Goal: Task Accomplishment & Management: Use online tool/utility

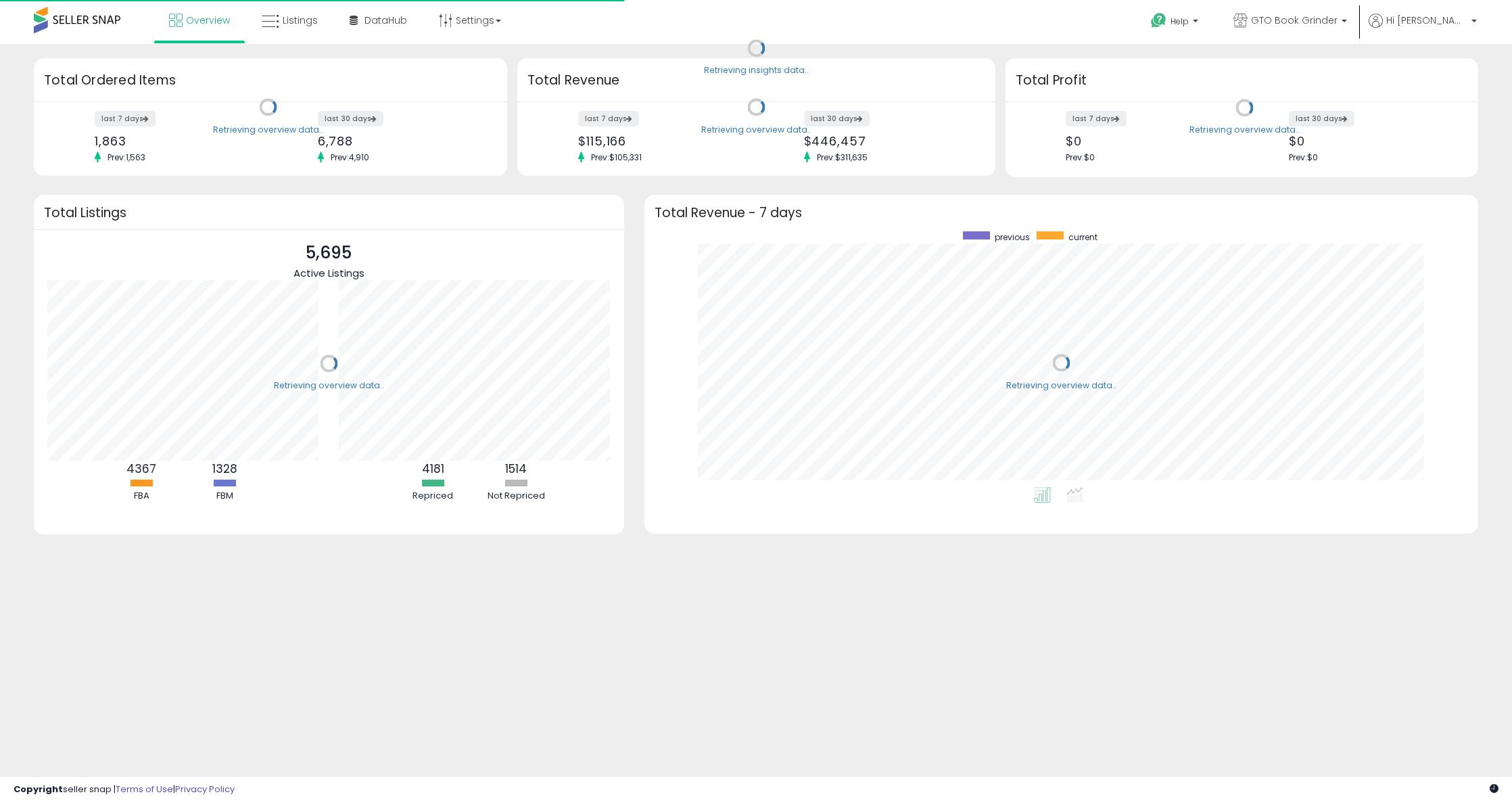
scroll to position [256, 807]
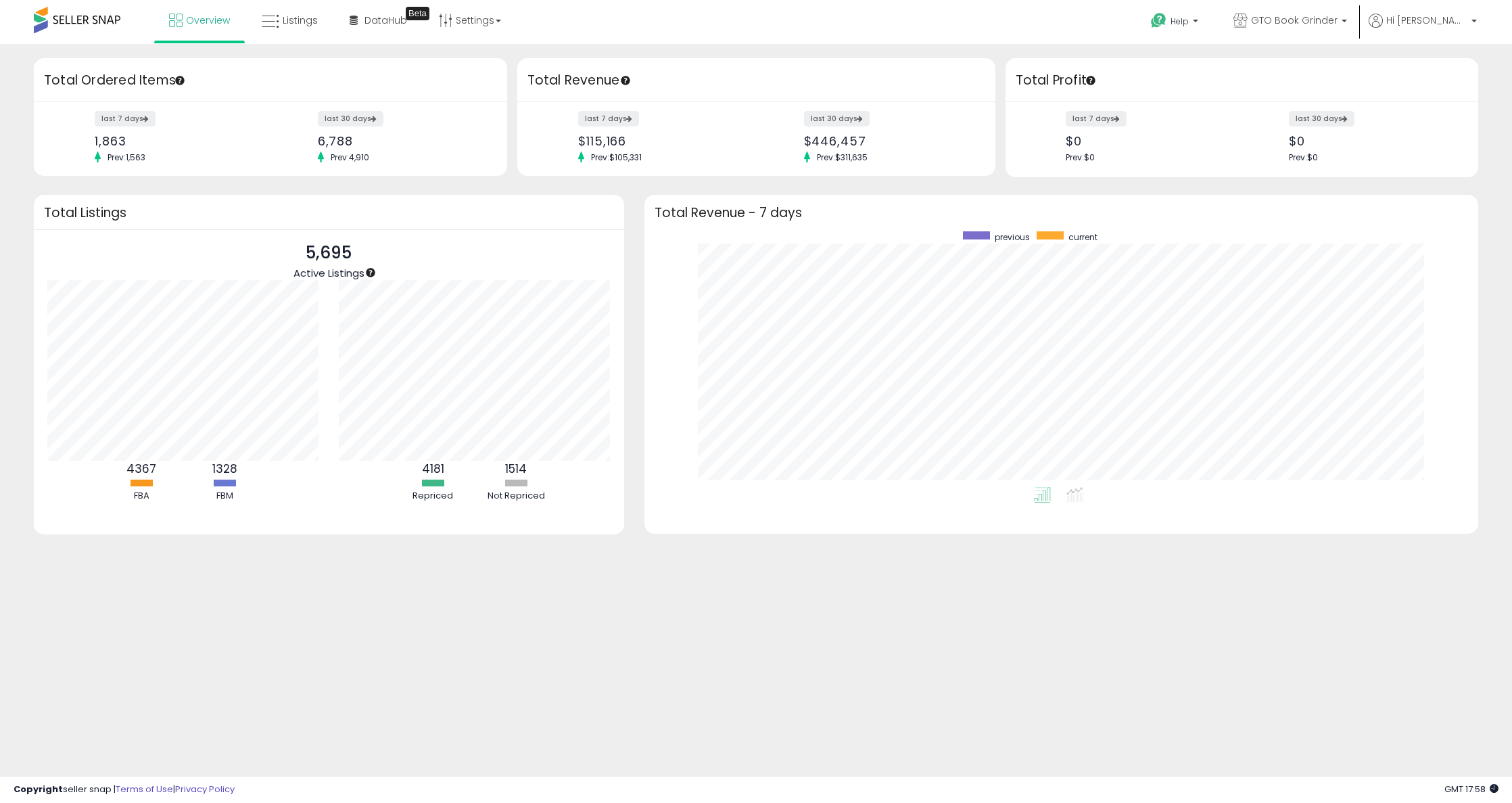
click at [396, 702] on body "Unable to login Retrieving listings data.. has not yet accepted the Terms of Us…" at bounding box center [756, 401] width 1512 height 803
click at [294, 29] on link "Listings" at bounding box center [289, 20] width 77 height 41
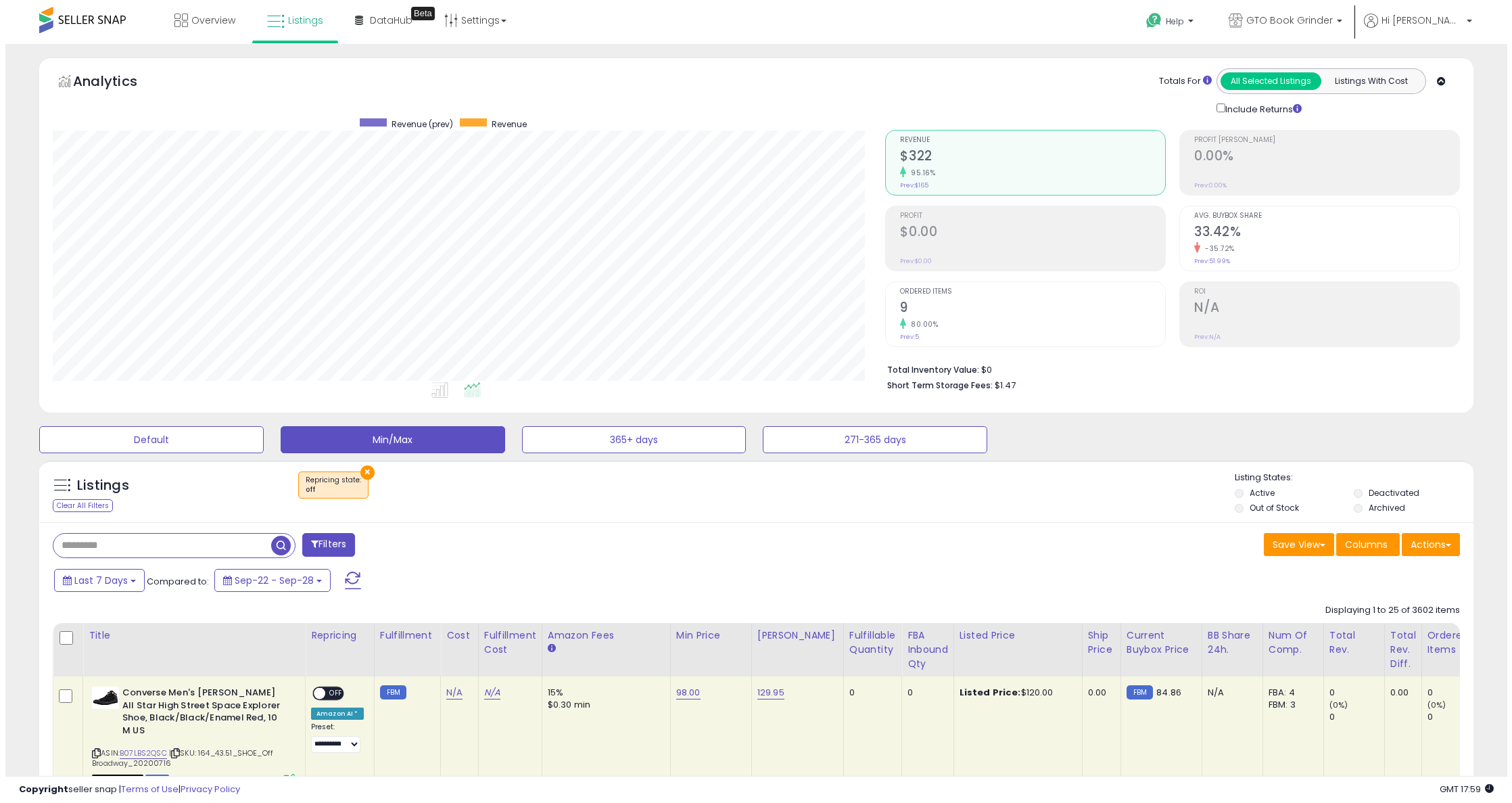
scroll to position [278, 833]
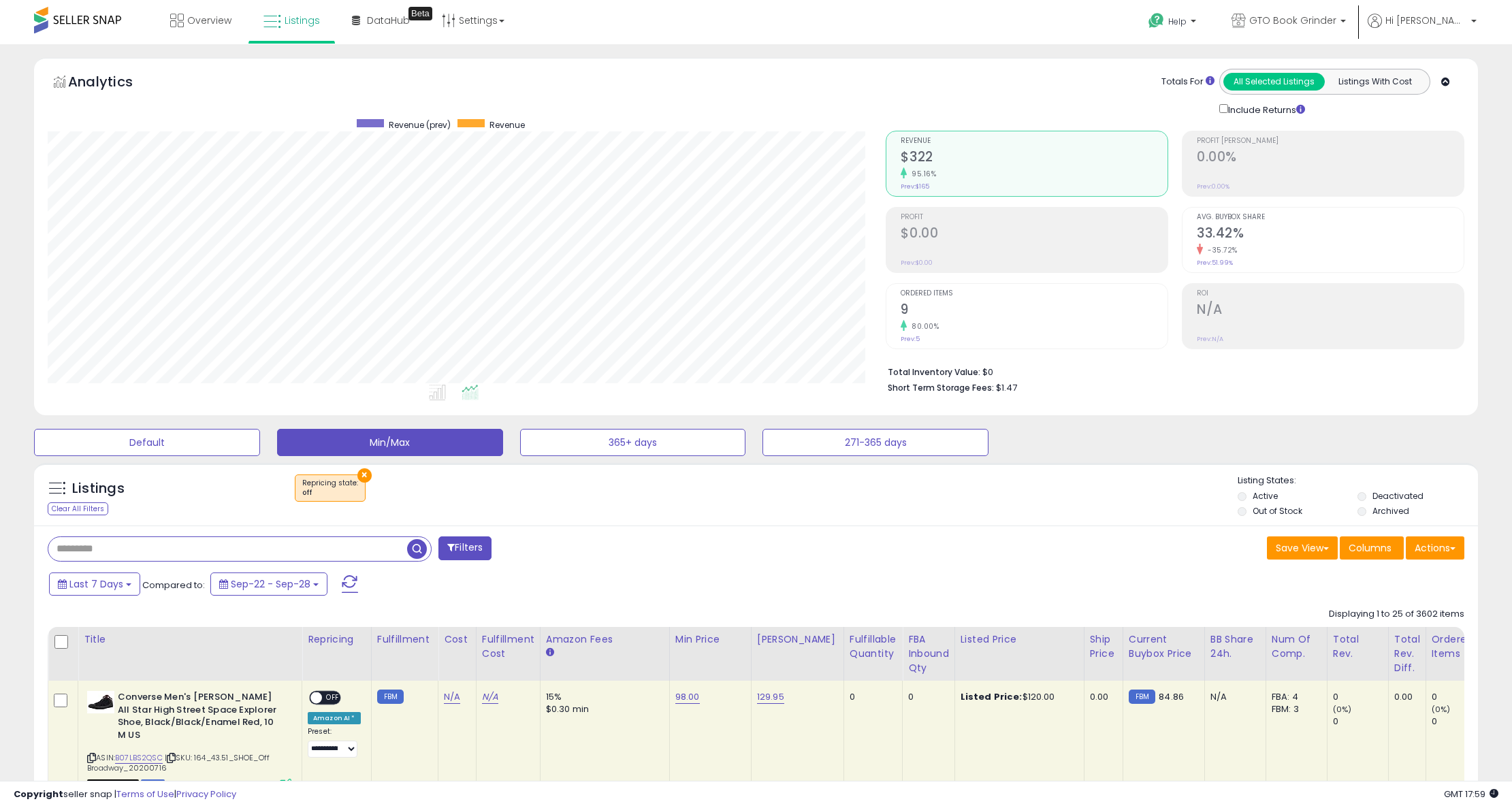
drag, startPoint x: 204, startPoint y: 551, endPoint x: 240, endPoint y: 543, distance: 36.9
click at [204, 550] on input "text" at bounding box center [228, 548] width 359 height 24
type input "*"
type input "*******"
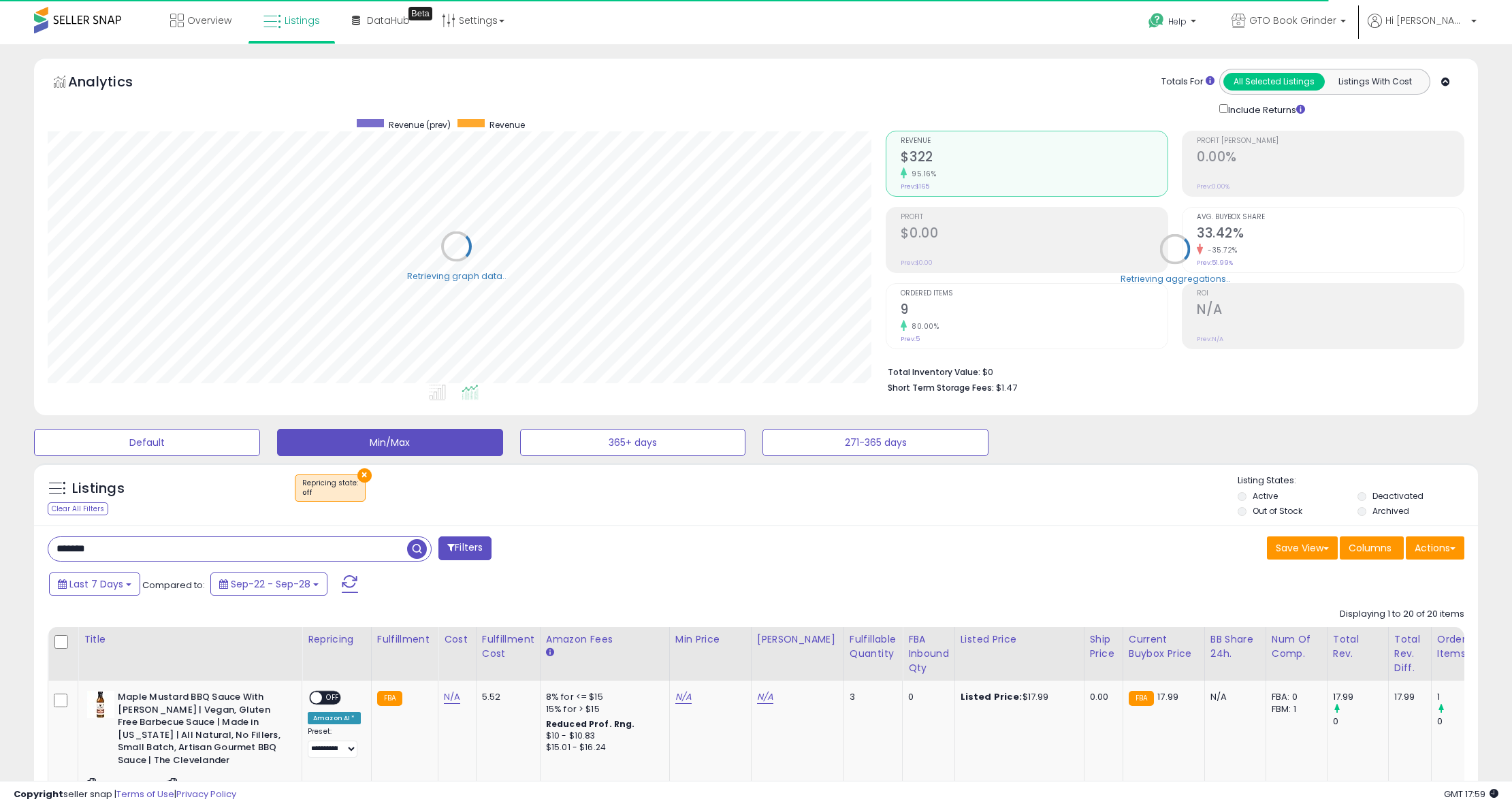
scroll to position [680418, 680040]
click at [112, 584] on span "Last 7 Days" at bounding box center [96, 584] width 54 height 14
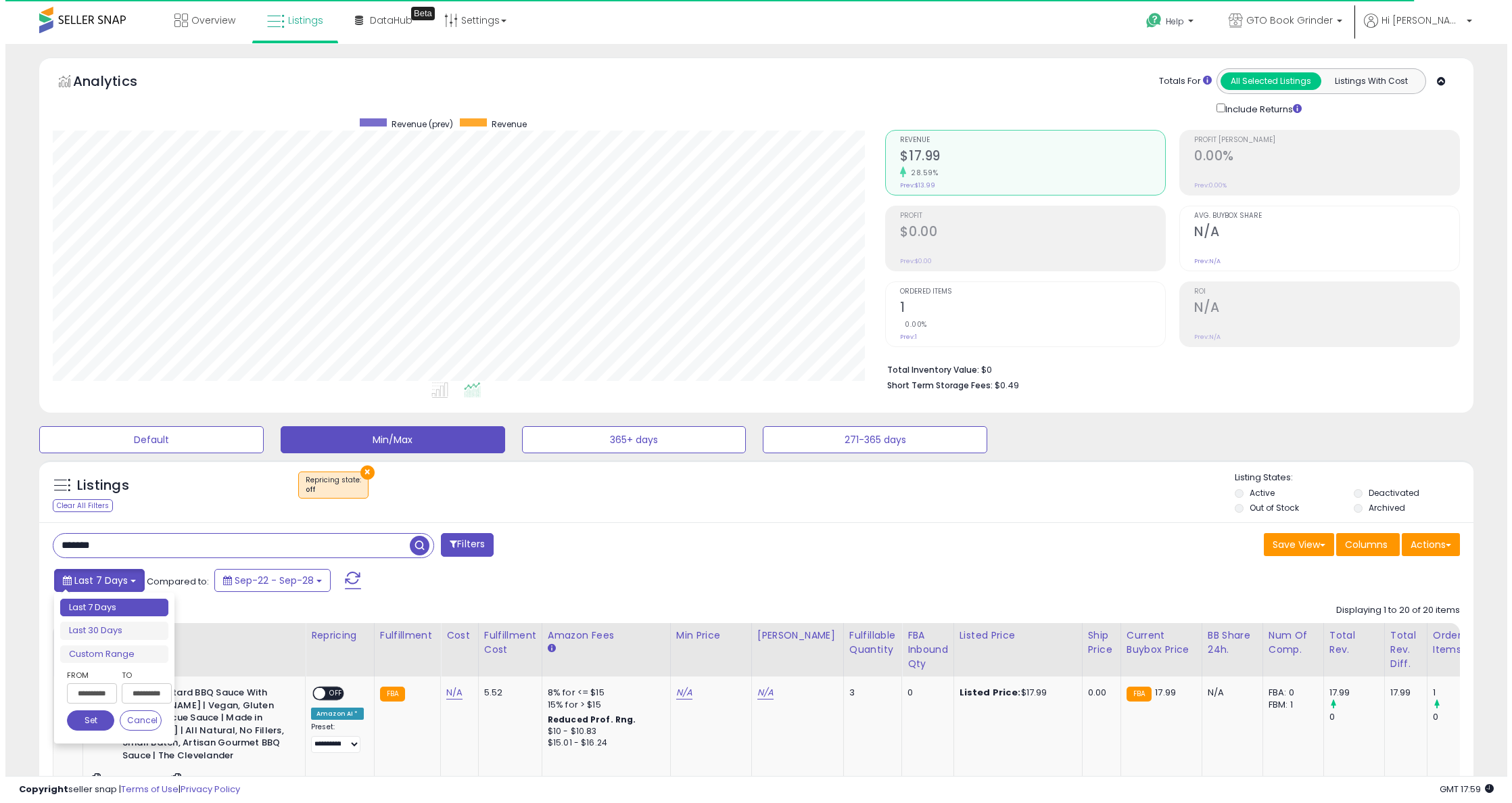
scroll to position [278, 833]
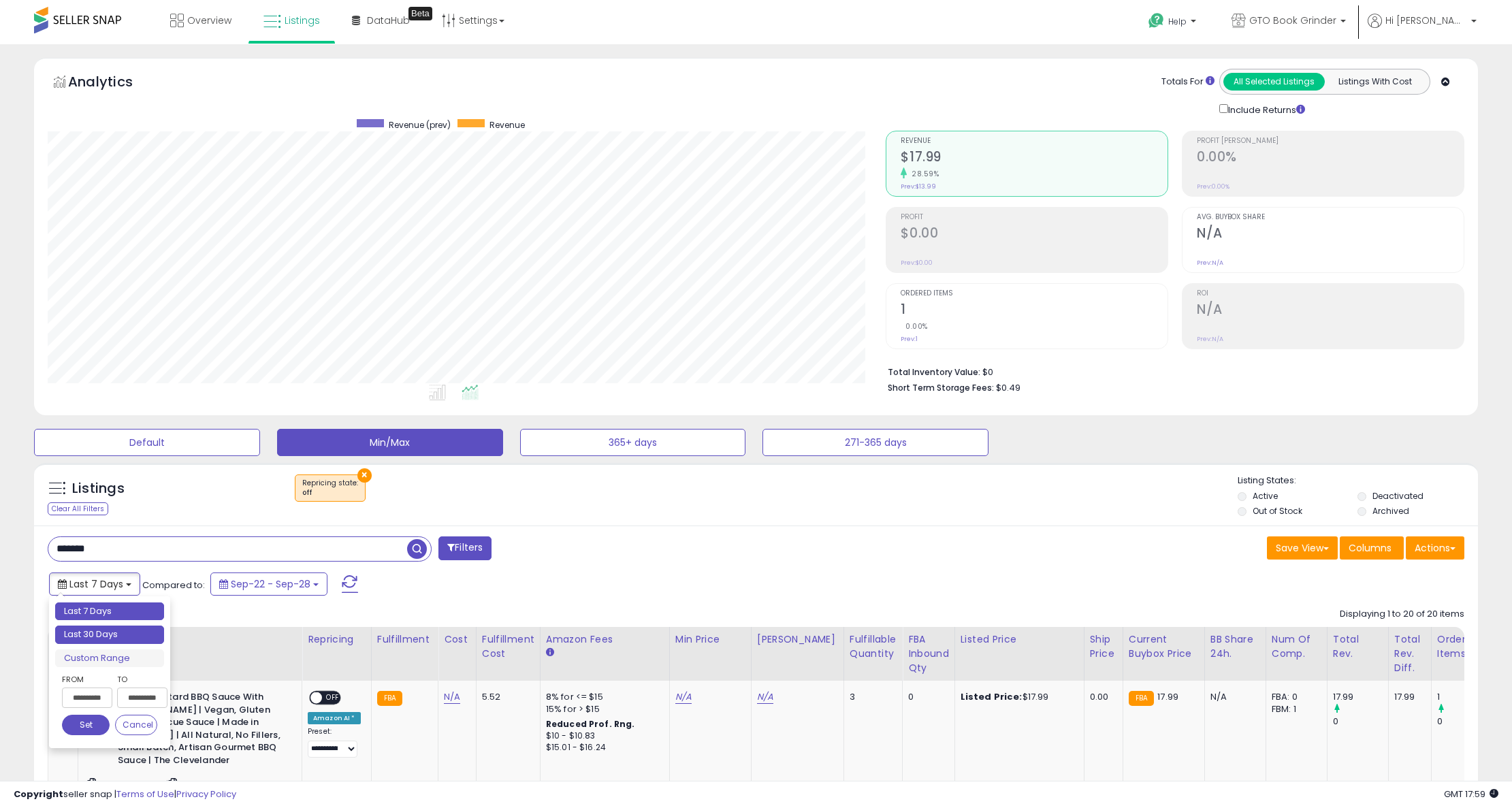
type input "**********"
click at [140, 642] on li "Last 30 Days" at bounding box center [110, 634] width 109 height 18
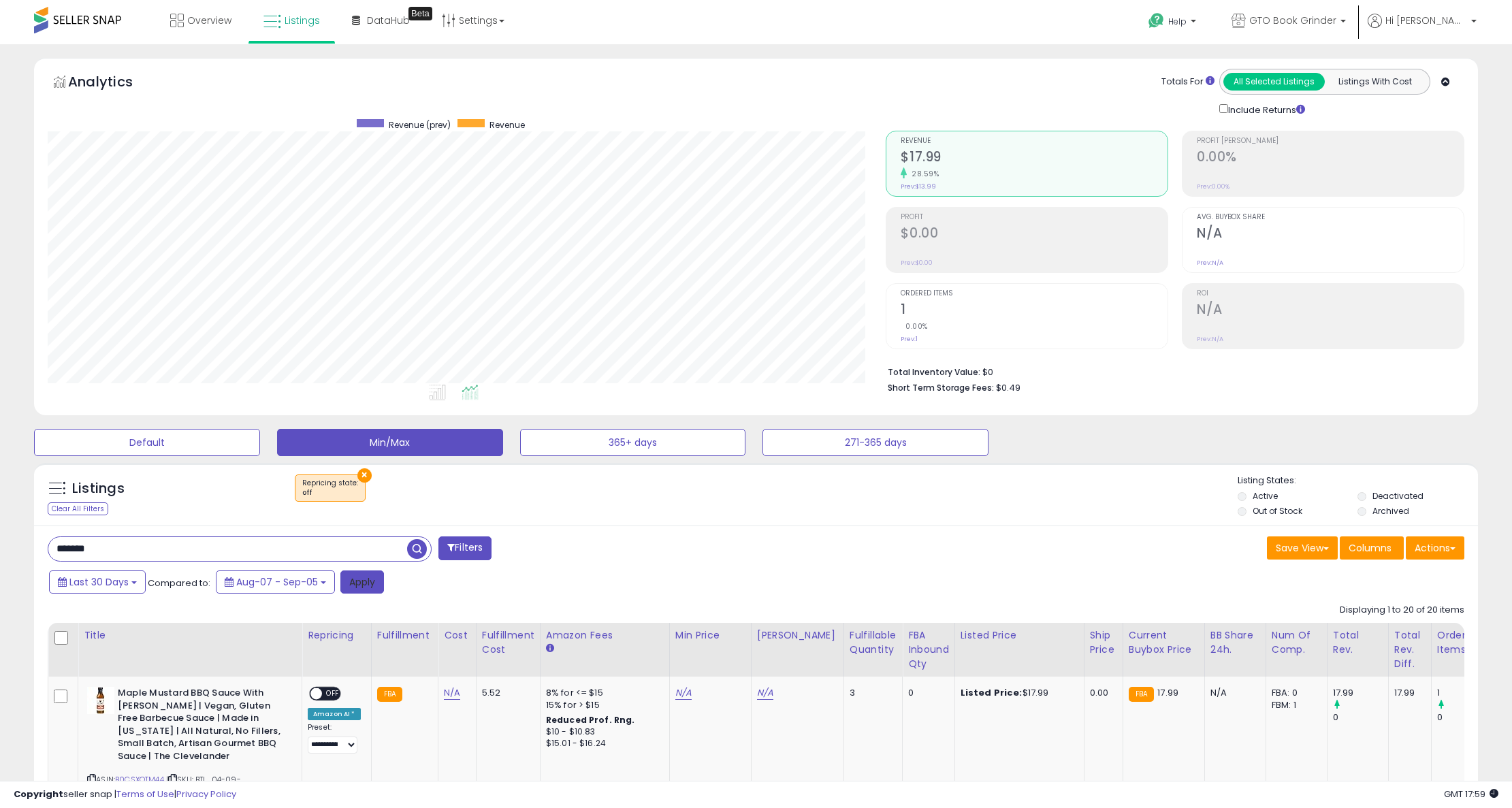
click at [376, 584] on button "Apply" at bounding box center [362, 582] width 43 height 23
